Goal: Navigation & Orientation: Find specific page/section

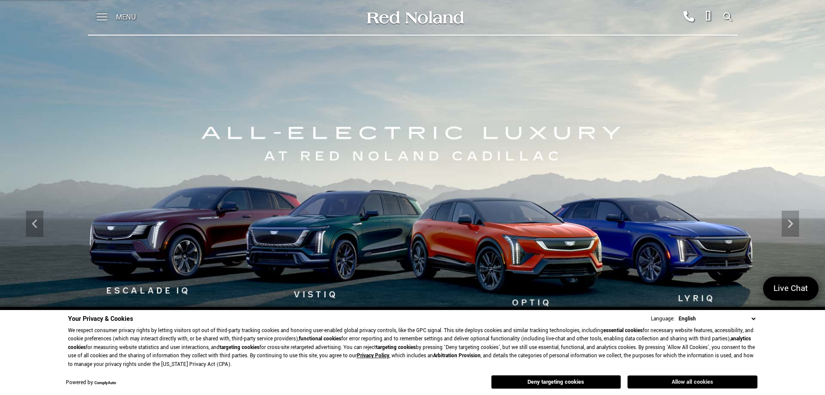
click at [663, 382] on button "Allow all cookies" at bounding box center [693, 381] width 130 height 13
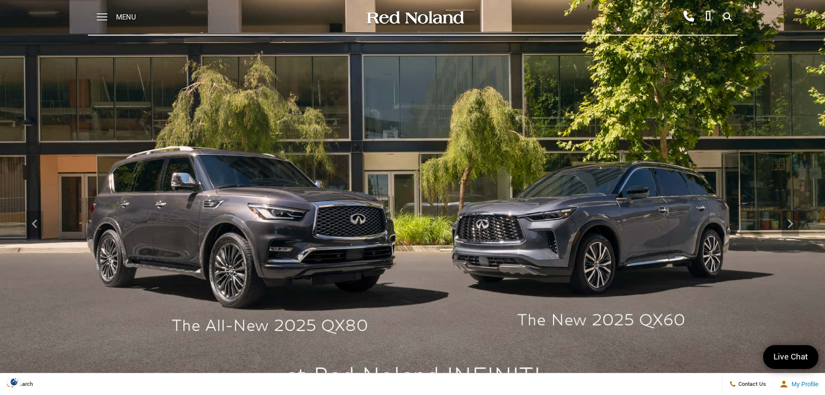
click at [114, 12] on div "Menu" at bounding box center [119, 17] width 63 height 35
click at [106, 16] on span at bounding box center [102, 17] width 11 height 35
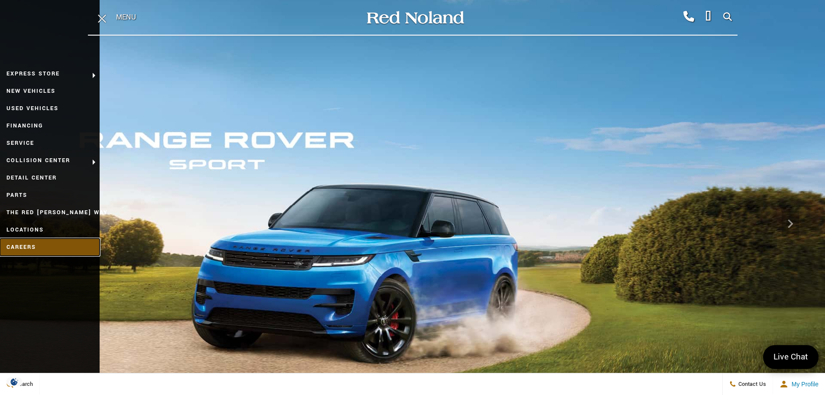
click at [27, 248] on link "Careers" at bounding box center [50, 246] width 100 height 17
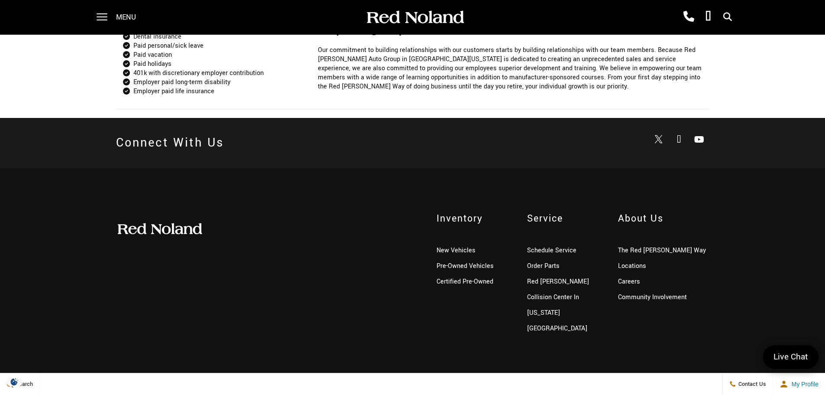
scroll to position [834, 0]
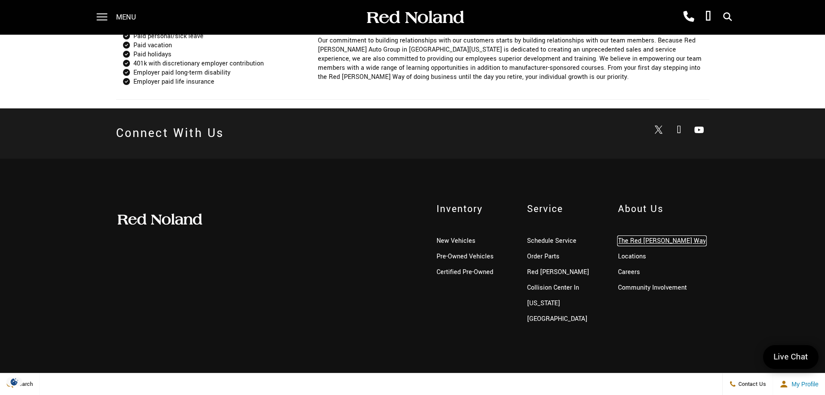
click at [650, 241] on link "The Red [PERSON_NAME] Way" at bounding box center [662, 240] width 88 height 9
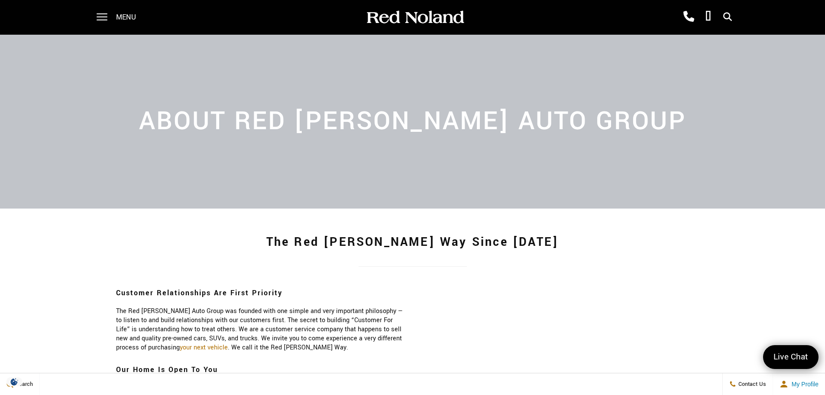
click at [126, 13] on span "Menu" at bounding box center [126, 17] width 20 height 35
